Goal: Find specific page/section: Find specific page/section

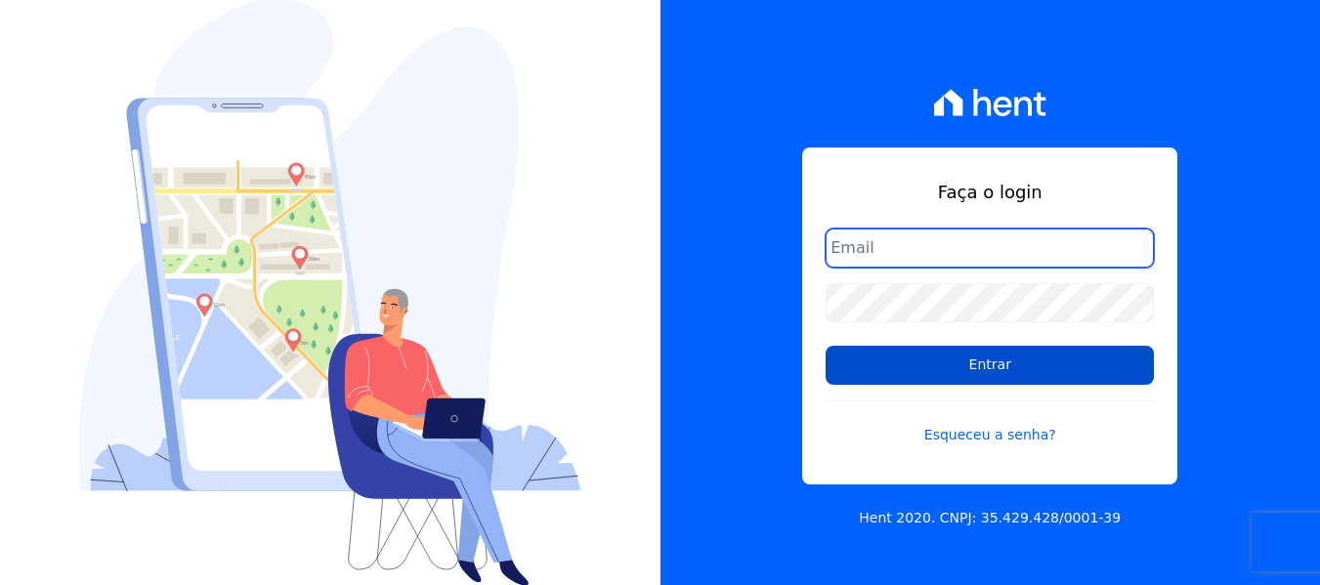
type input "[EMAIL_ADDRESS][DOMAIN_NAME]"
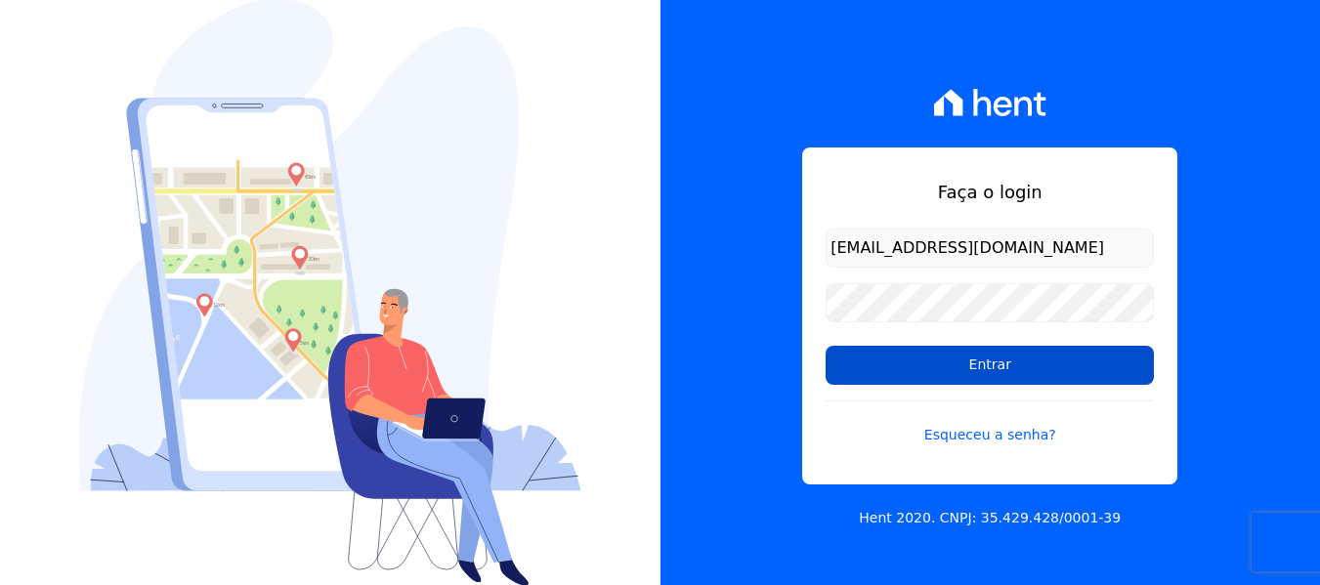
drag, startPoint x: 980, startPoint y: 370, endPoint x: 929, endPoint y: 369, distance: 50.8
click at [980, 370] on input "Entrar" at bounding box center [990, 365] width 328 height 39
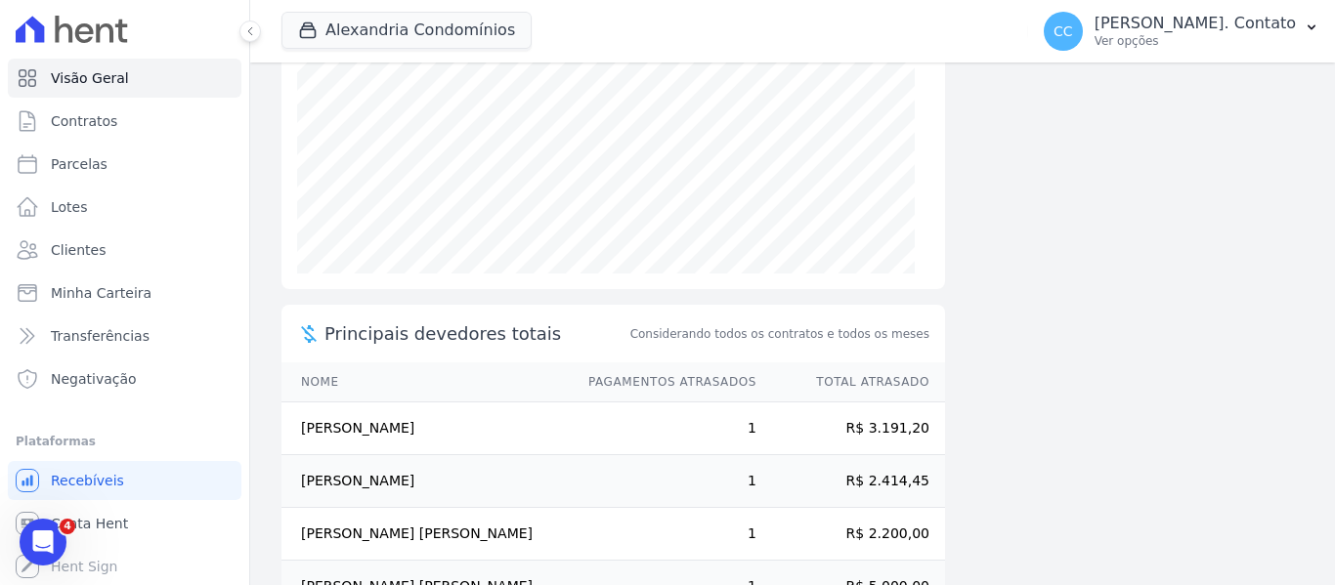
scroll to position [360, 0]
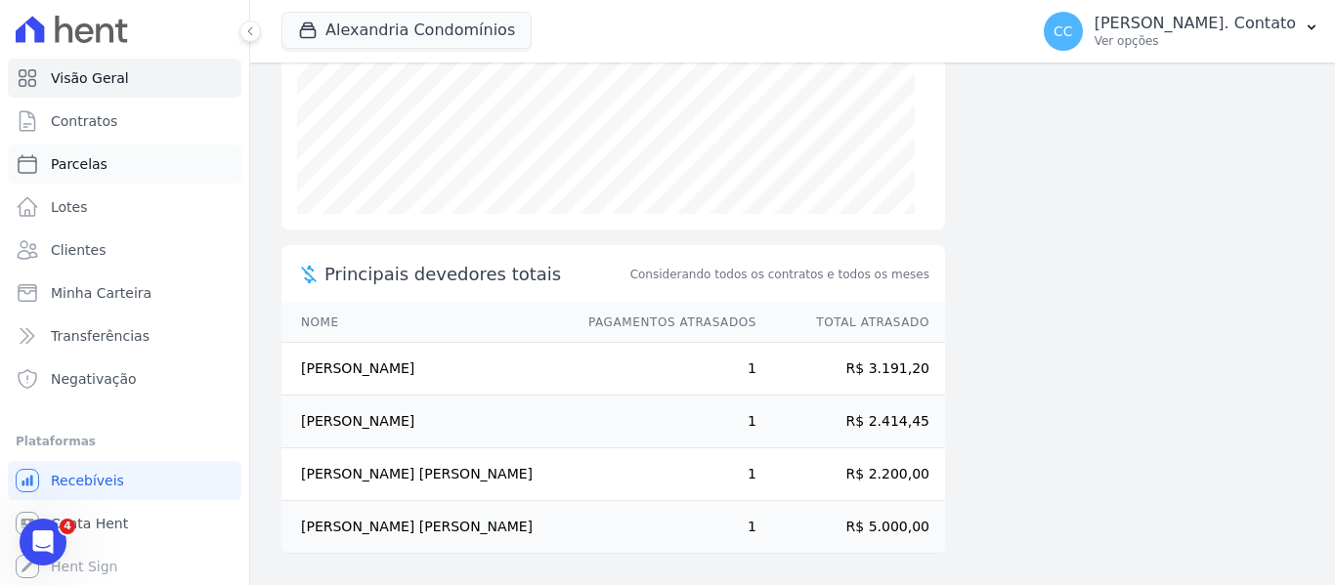
click at [92, 173] on span "Parcelas" at bounding box center [79, 164] width 57 height 20
select select
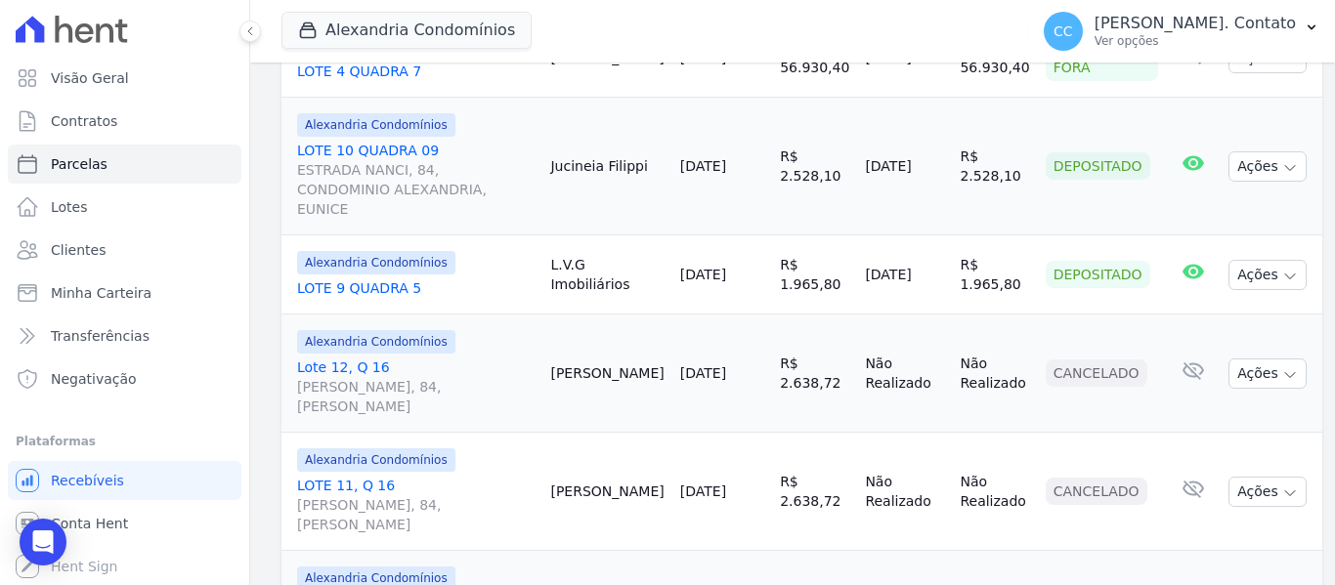
scroll to position [581, 0]
